Goal: Complete application form

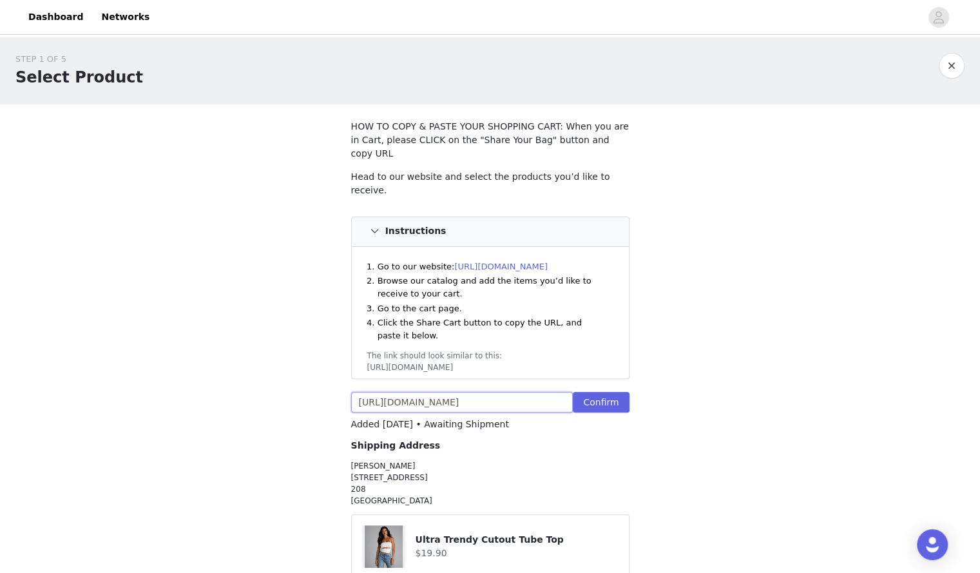
type textarea "[URL]"
drag, startPoint x: 358, startPoint y: 382, endPoint x: 933, endPoint y: 426, distance: 576.3
click at [933, 426] on html "Dashboard Networks STEP 1 OF 5 Select Product HOW TO COPY & PASTE YOUR SHOPPING…" at bounding box center [490, 286] width 980 height 573
paste input "311074574387:1,43436862865459:1,43281564500019:1,43238209454131"
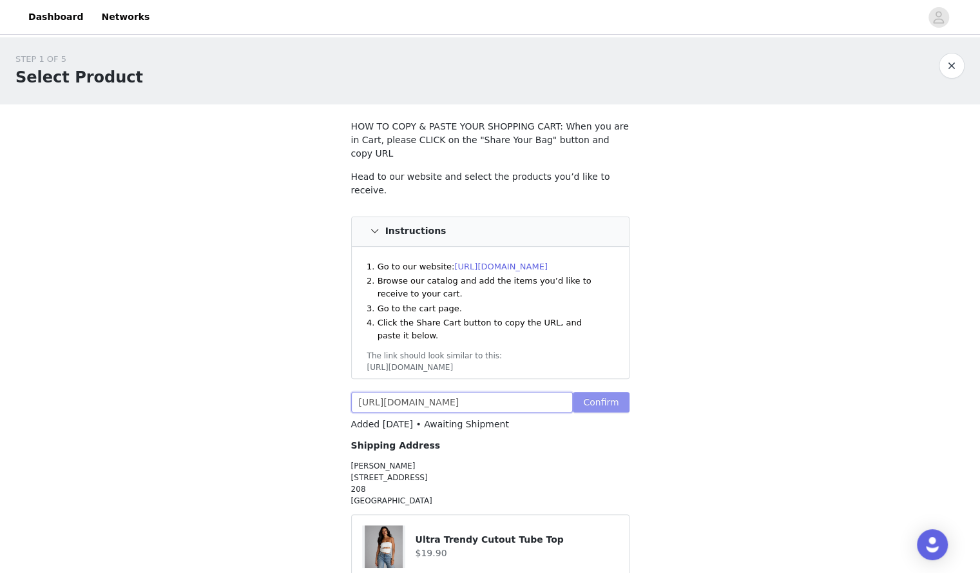
type input "[URL][DOMAIN_NAME]"
click at [615, 392] on button "Confirm" at bounding box center [601, 402] width 56 height 21
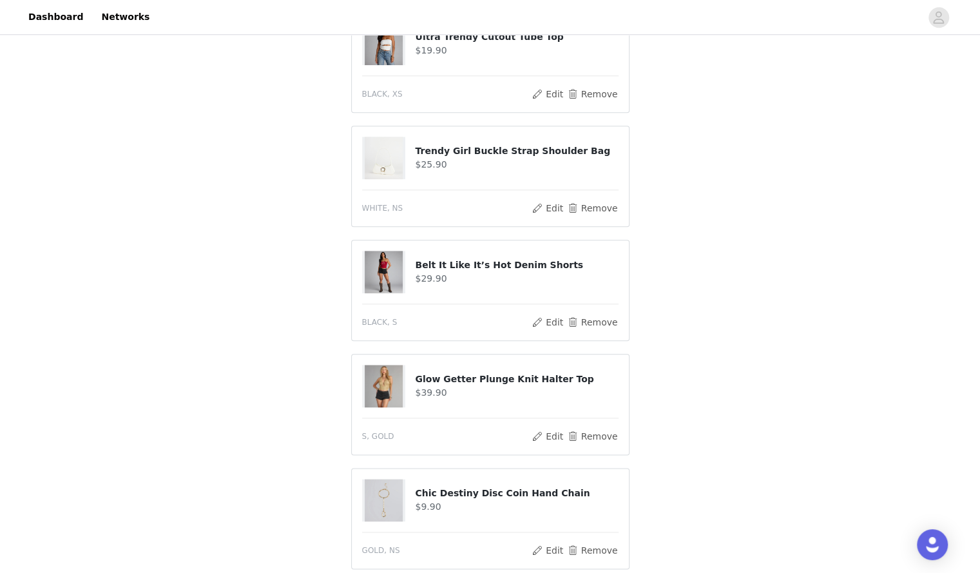
scroll to position [828, 0]
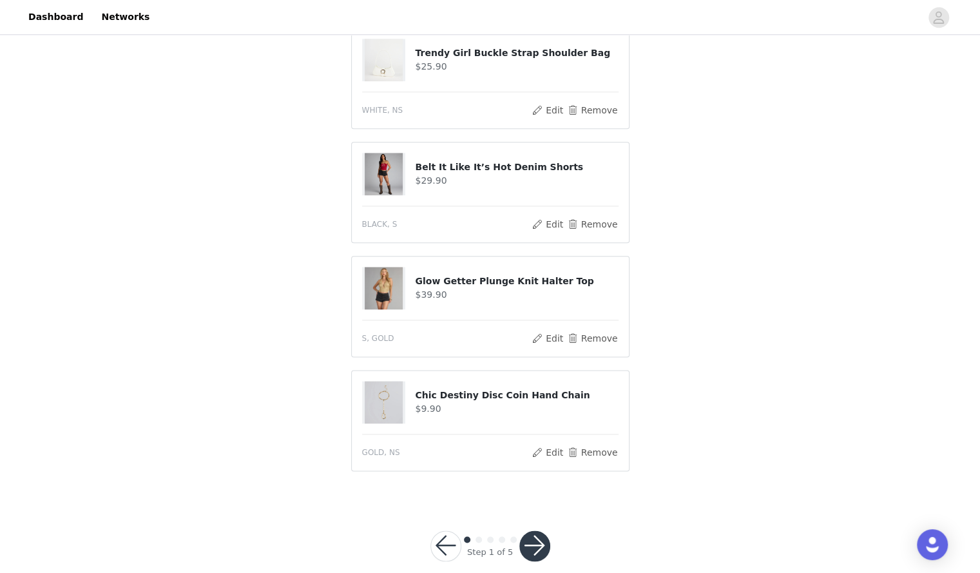
click at [539, 530] on button "button" at bounding box center [534, 545] width 31 height 31
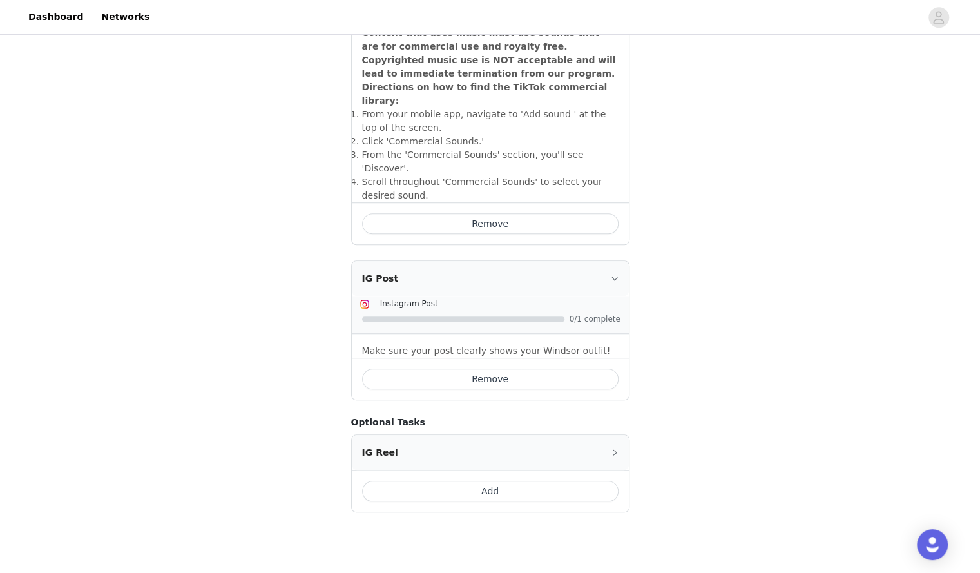
scroll to position [479, 0]
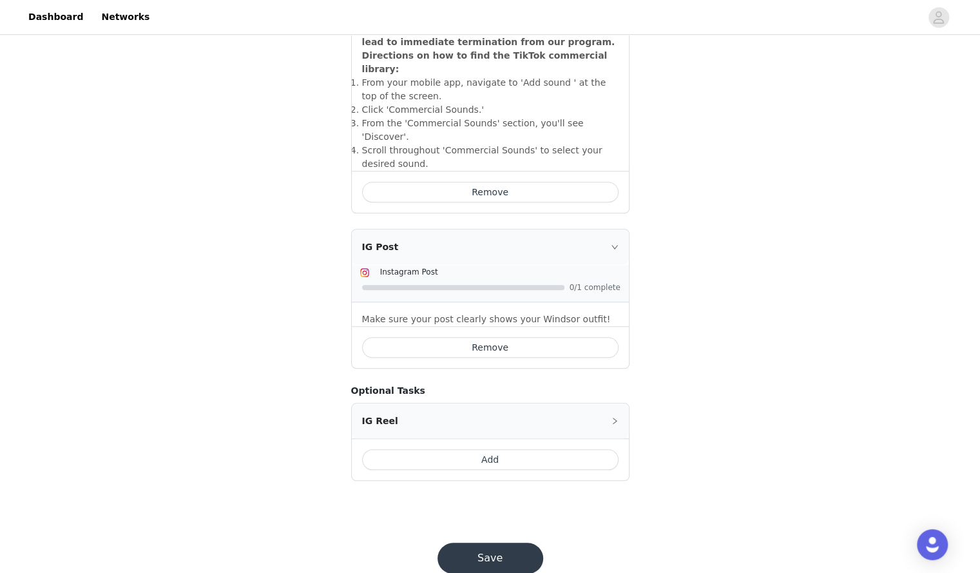
click at [485, 542] on button "Save" at bounding box center [490, 557] width 106 height 31
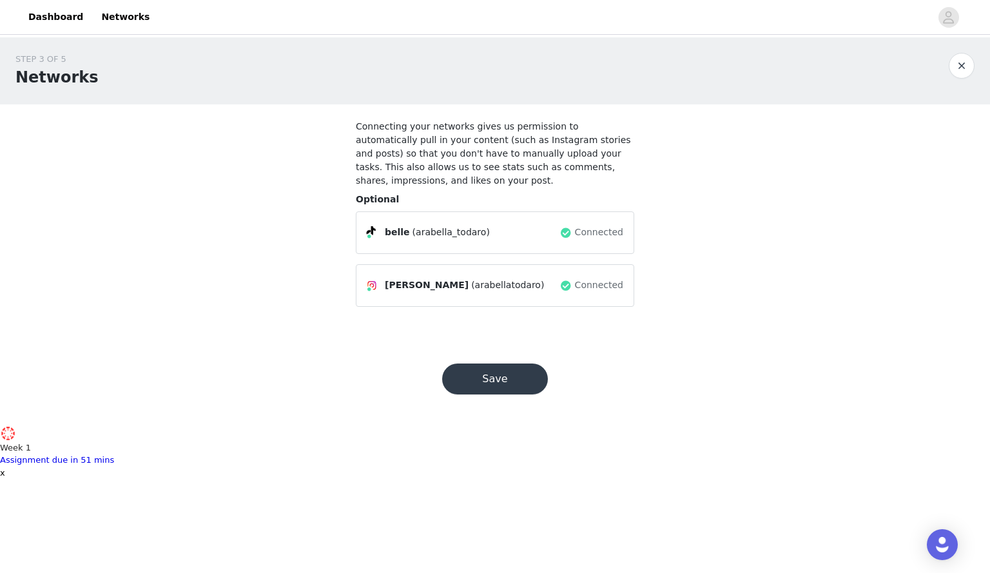
click at [503, 365] on button "Save" at bounding box center [495, 378] width 106 height 31
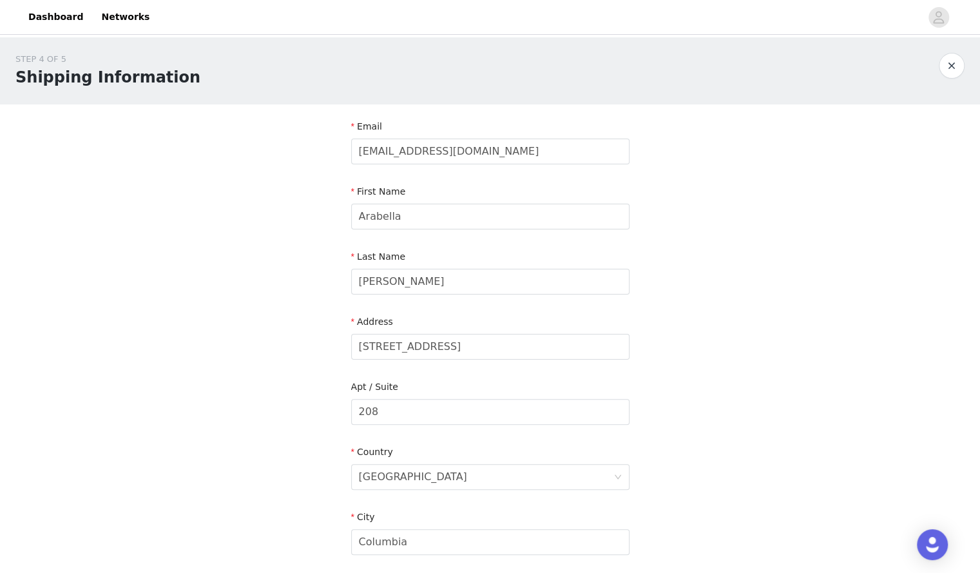
scroll to position [305, 0]
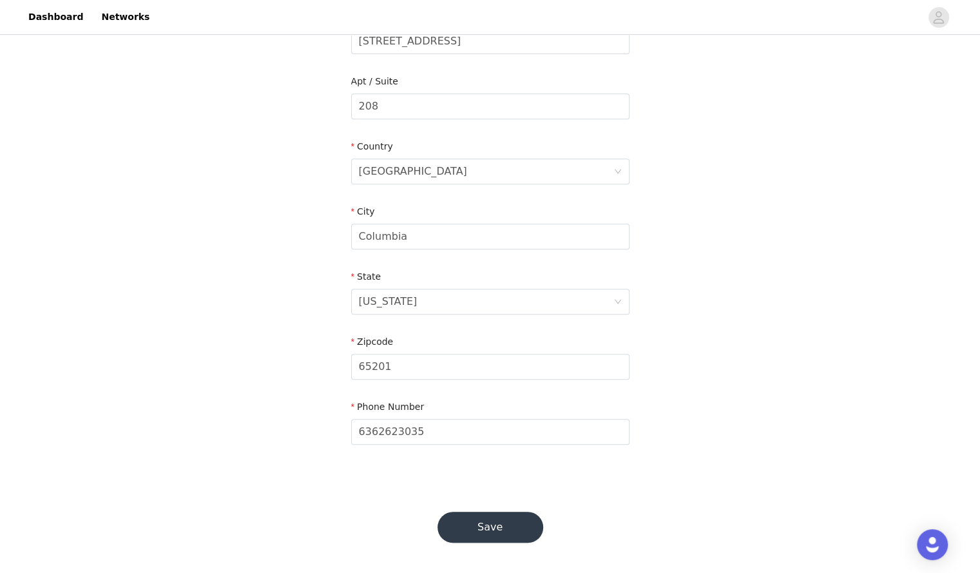
click at [483, 526] on button "Save" at bounding box center [490, 527] width 106 height 31
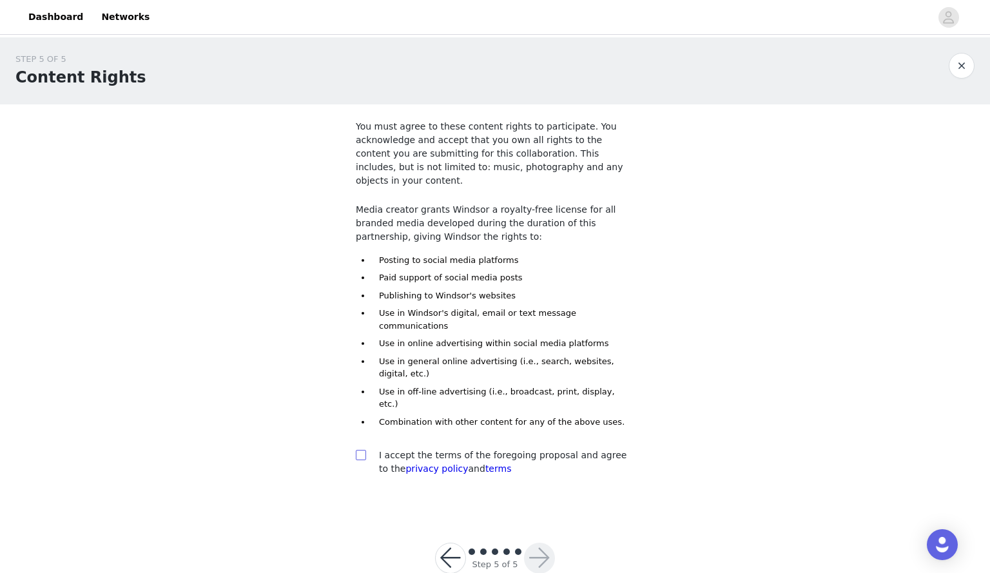
click at [359, 450] on input "checkbox" at bounding box center [360, 454] width 9 height 9
checkbox input "true"
click at [532, 542] on button "button" at bounding box center [539, 557] width 31 height 31
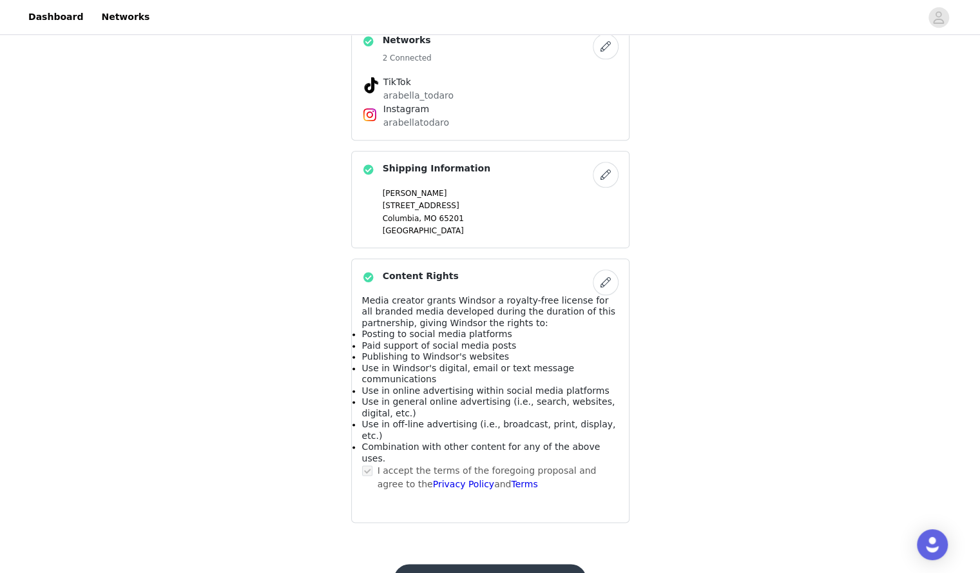
click at [495, 564] on button "Submit Proposal" at bounding box center [490, 579] width 193 height 31
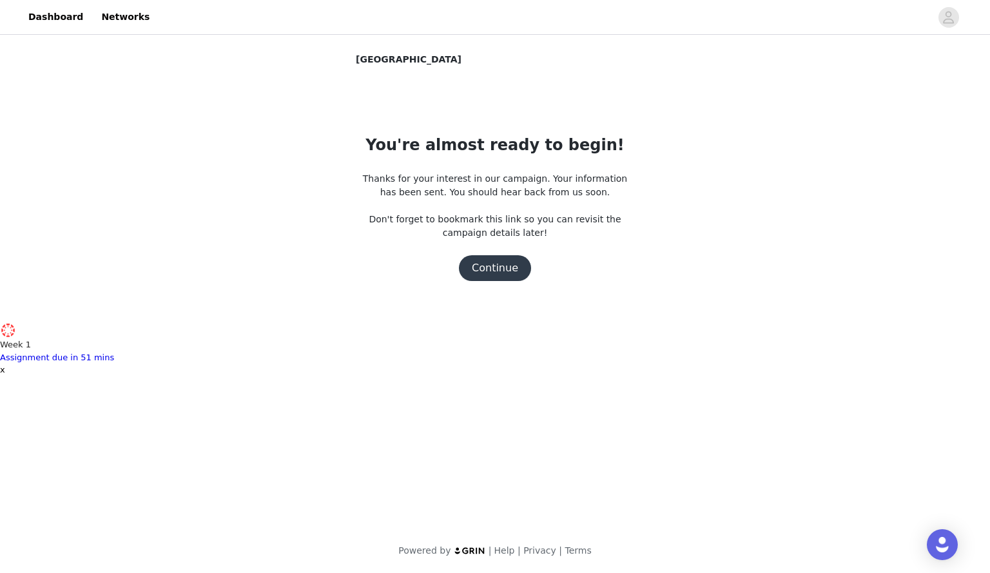
click at [506, 270] on button "Continue" at bounding box center [495, 268] width 72 height 26
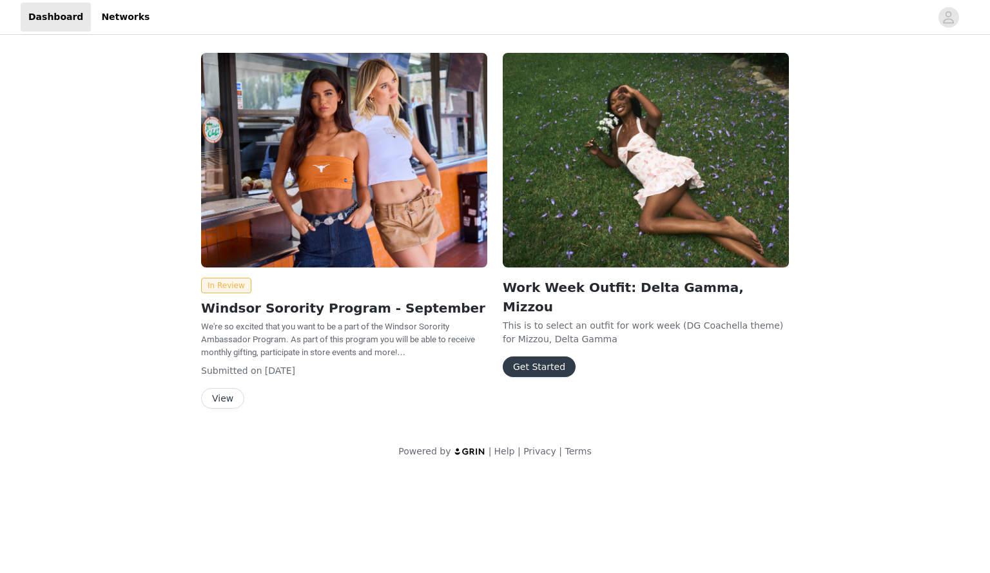
scroll to position [6493, 0]
click at [593, 279] on h2 "Work Week Outfit: Delta Gamma, Mizzou" at bounding box center [646, 297] width 286 height 39
click at [653, 293] on h2 "Work Week Outfit: Delta Gamma, Mizzou" at bounding box center [646, 297] width 286 height 39
